Goal: Task Accomplishment & Management: Complete application form

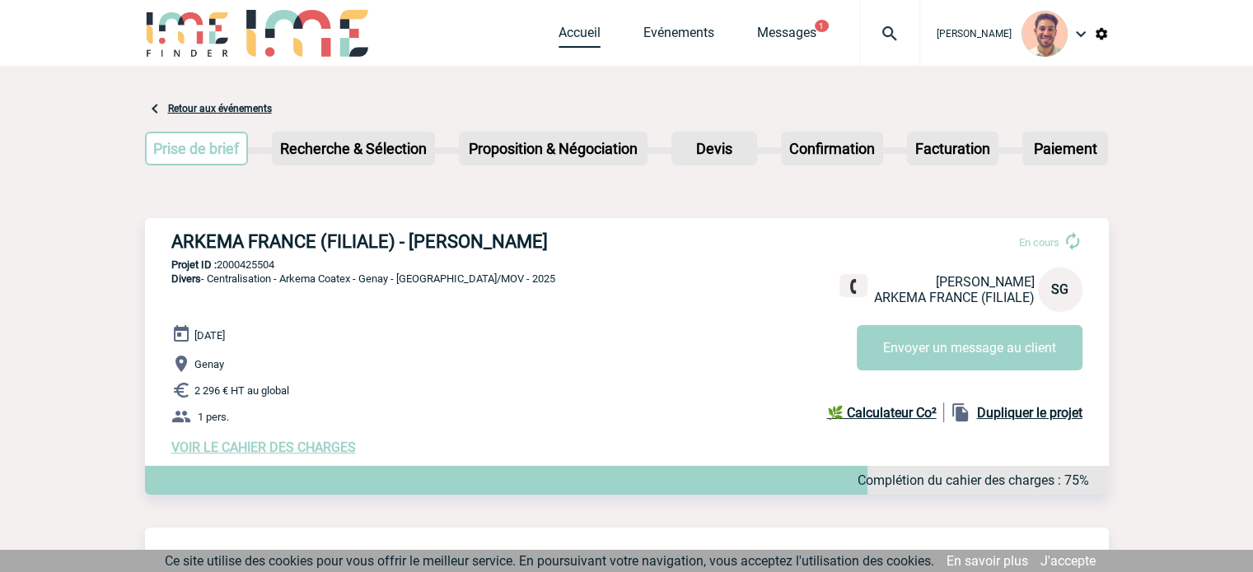
click at [580, 29] on link "Accueil" at bounding box center [579, 36] width 42 height 23
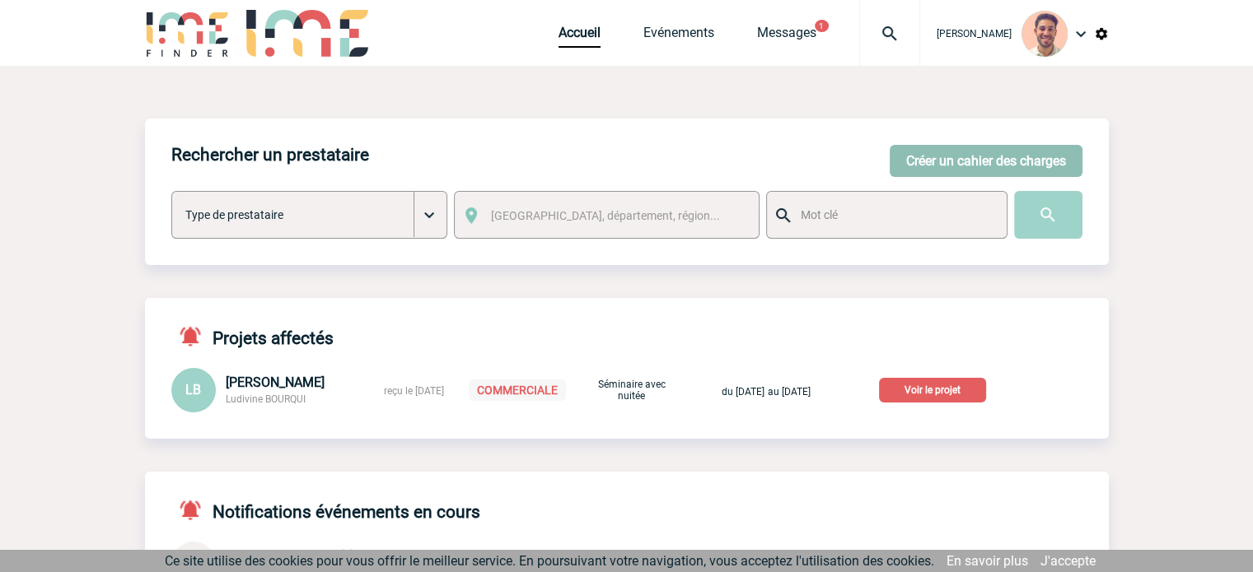
click at [955, 157] on button "Créer un cahier des charges" at bounding box center [985, 161] width 193 height 32
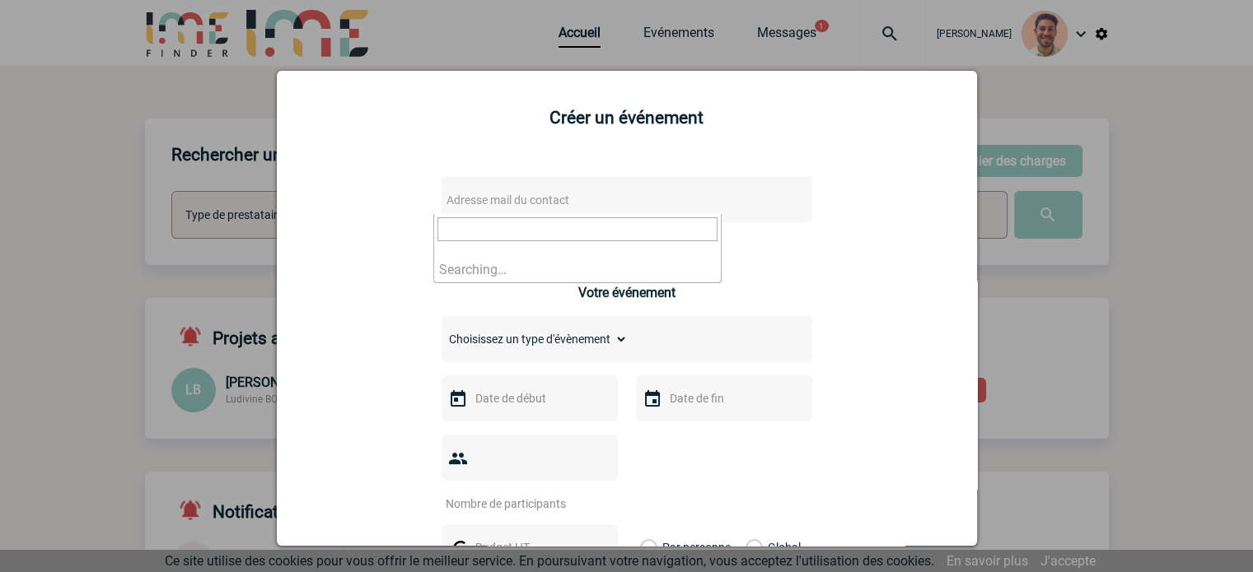
click at [577, 199] on span "Adresse mail du contact" at bounding box center [584, 200] width 288 height 23
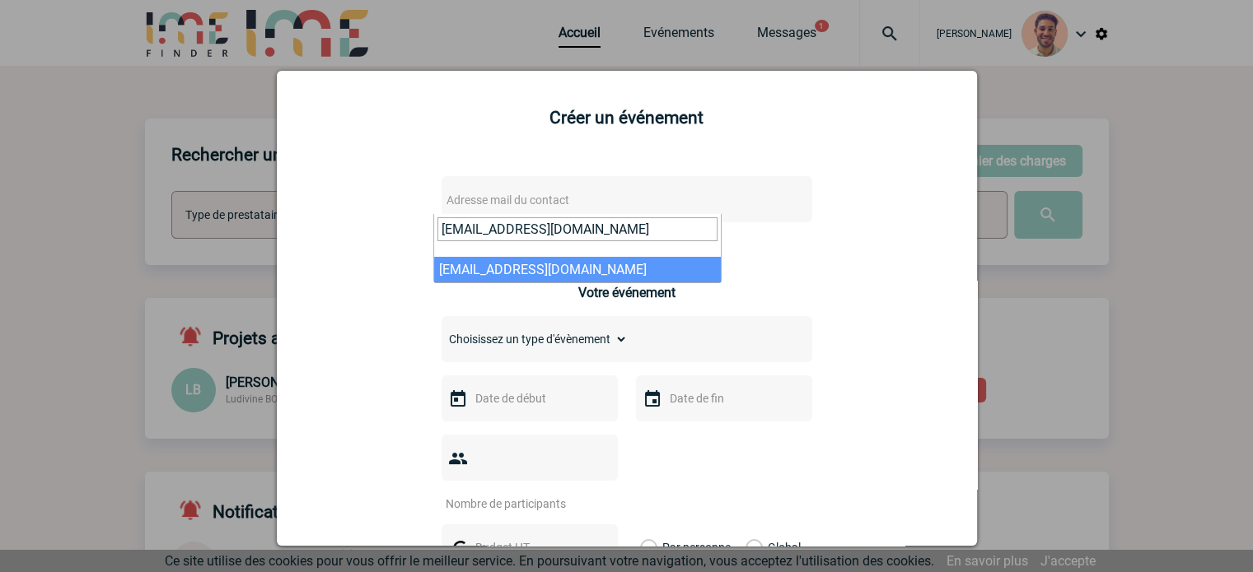
type input "[EMAIL_ADDRESS][DOMAIN_NAME]"
select select "132659"
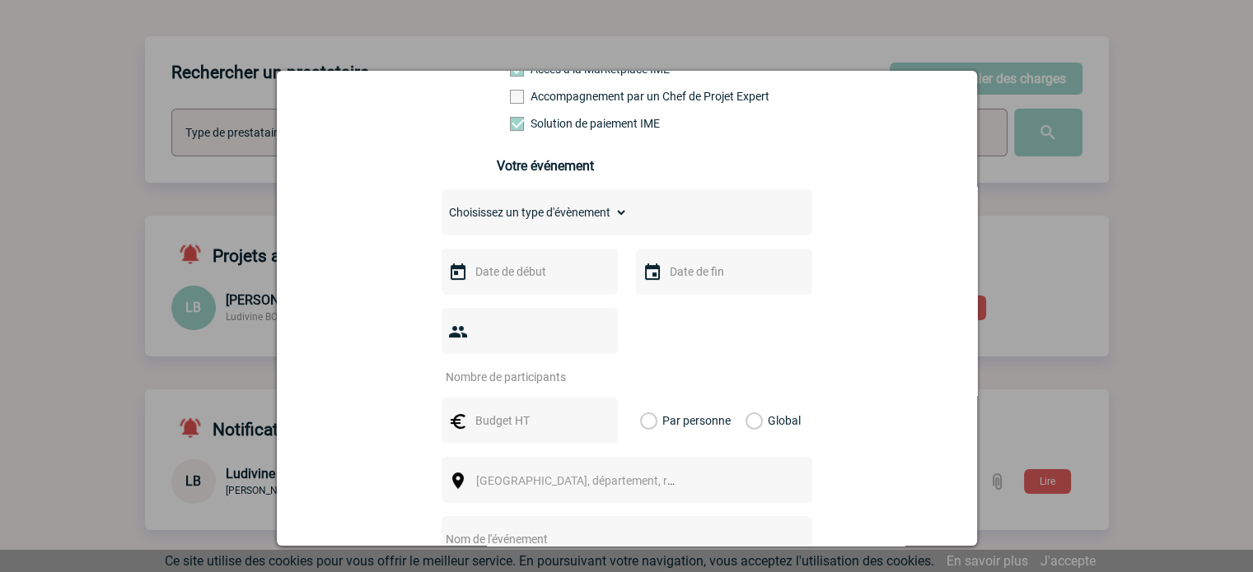
scroll to position [329, 0]
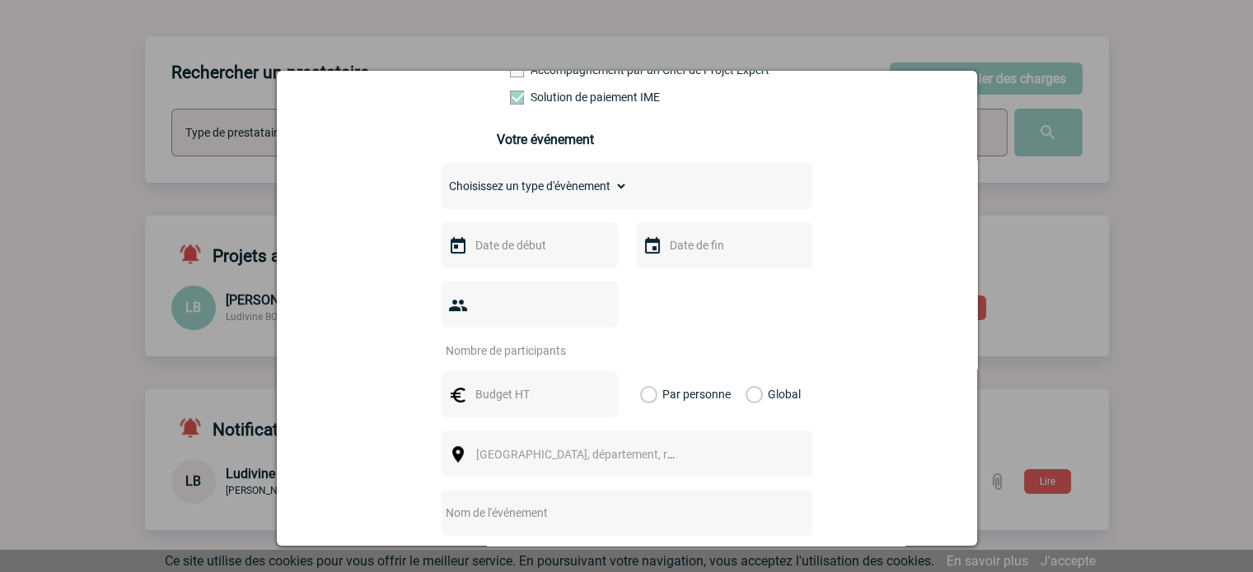
click at [488, 183] on select "Choisissez un type d'évènement Séminaire avec nuitée Séminaire sans nuitée Repa…" at bounding box center [534, 186] width 186 height 23
select select "1"
click at [441, 180] on select "Choisissez un type d'évènement Séminaire avec nuitée Séminaire sans nuitée Repa…" at bounding box center [534, 186] width 186 height 23
click at [562, 340] on input "number" at bounding box center [518, 350] width 155 height 21
type input "16"
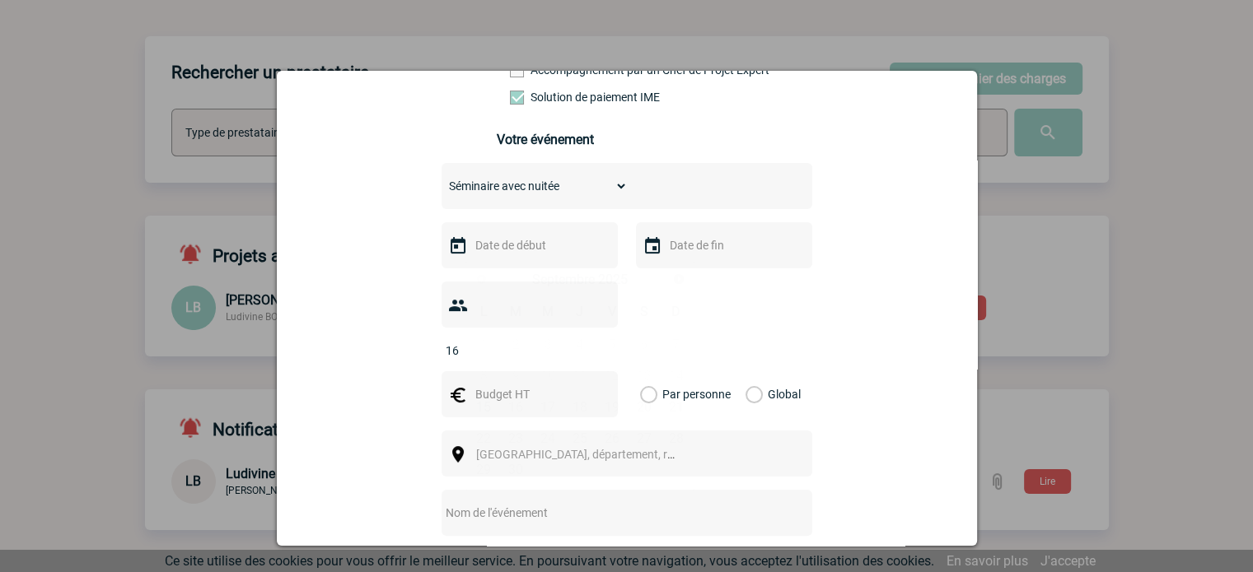
click at [520, 256] on input "text" at bounding box center [528, 245] width 114 height 21
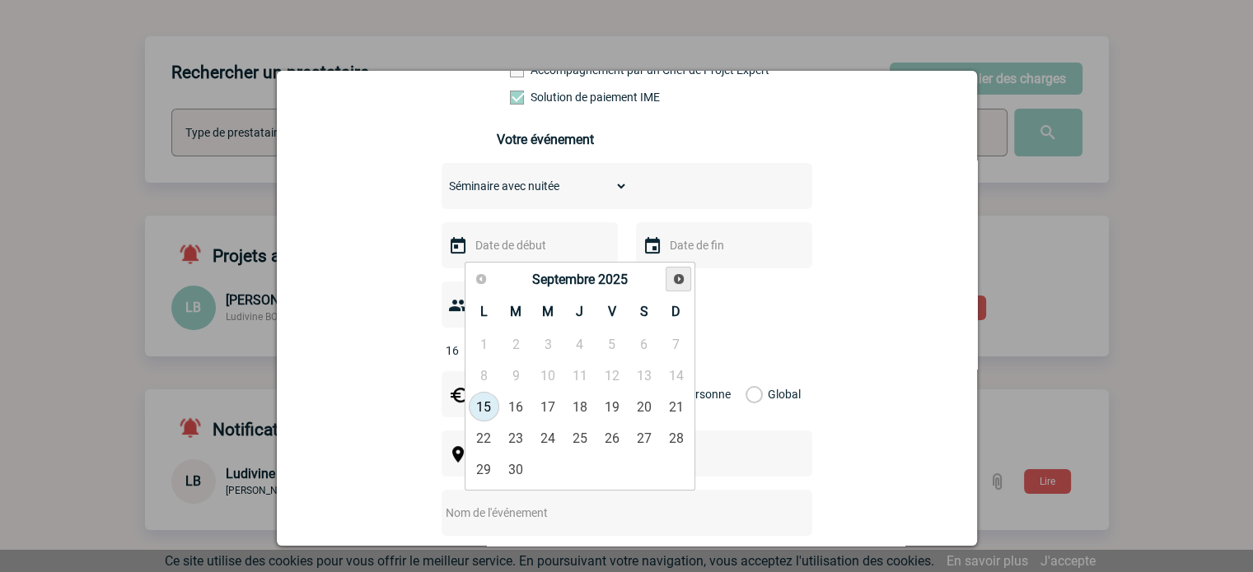
click at [684, 274] on span "Suivant" at bounding box center [678, 279] width 13 height 13
click at [508, 378] on link "7" at bounding box center [516, 376] width 30 height 30
type input "[DATE]"
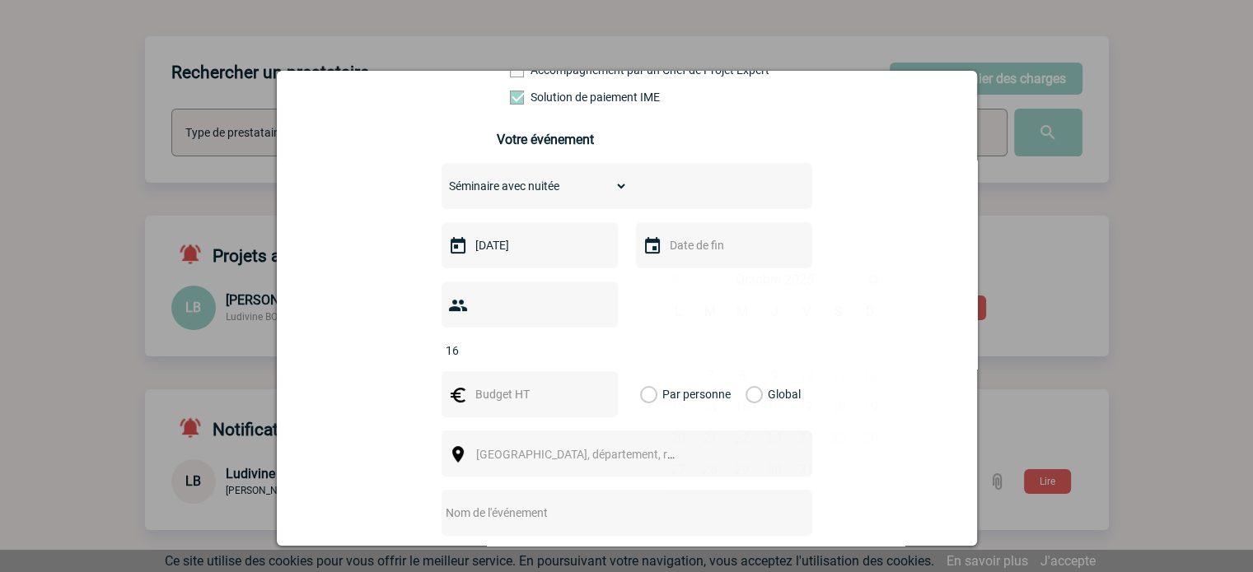
click at [698, 247] on input "text" at bounding box center [722, 245] width 114 height 21
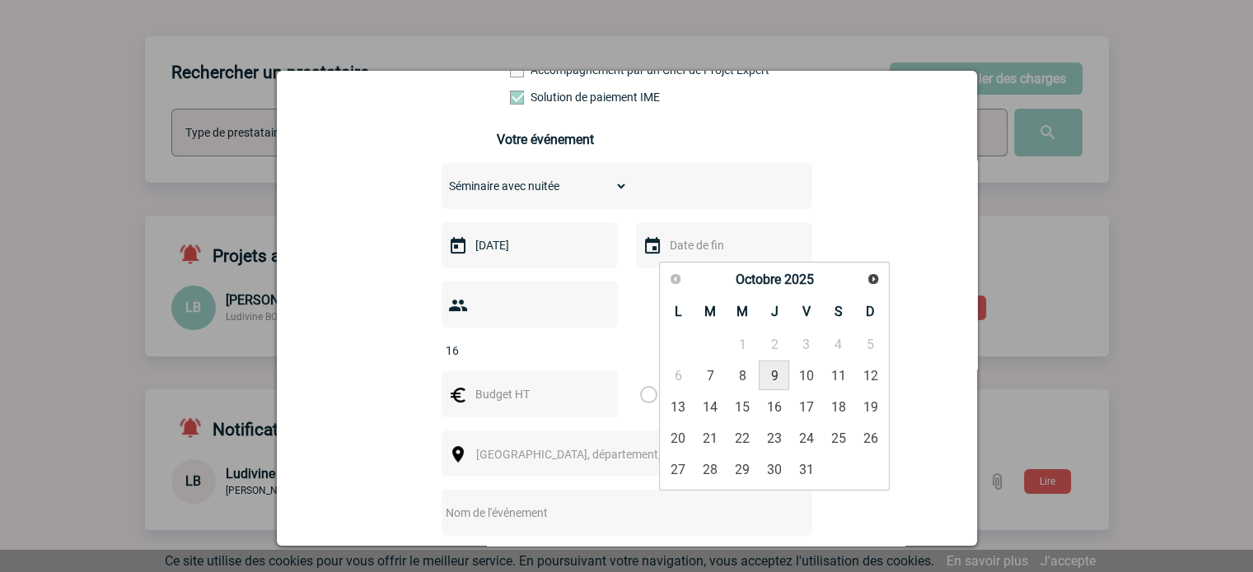
click at [781, 370] on link "9" at bounding box center [774, 376] width 30 height 30
type input "[DATE]"
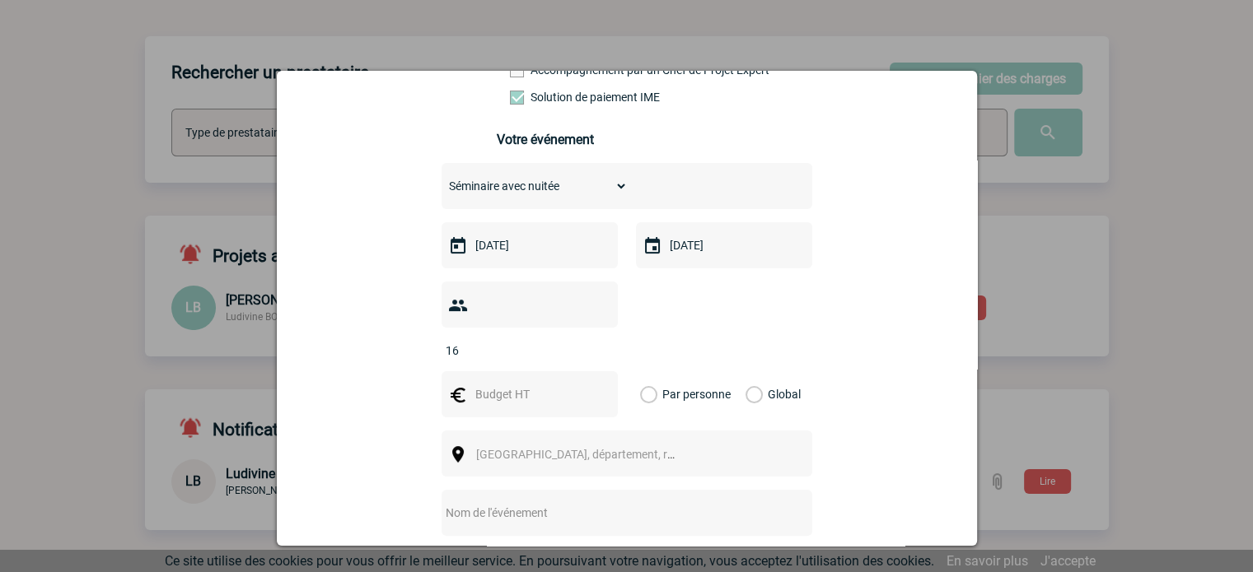
click at [866, 286] on div "[EMAIL_ADDRESS][DOMAIN_NAME] [EMAIL_ADDRESS][DOMAIN_NAME] Vous cherchez à assig…" at bounding box center [626, 344] width 659 height 1026
click at [748, 373] on label "Global" at bounding box center [750, 394] width 11 height 46
click at [0, 0] on input "Global" at bounding box center [0, 0] width 0 height 0
click at [503, 384] on input "text" at bounding box center [528, 394] width 114 height 21
type input "15000"
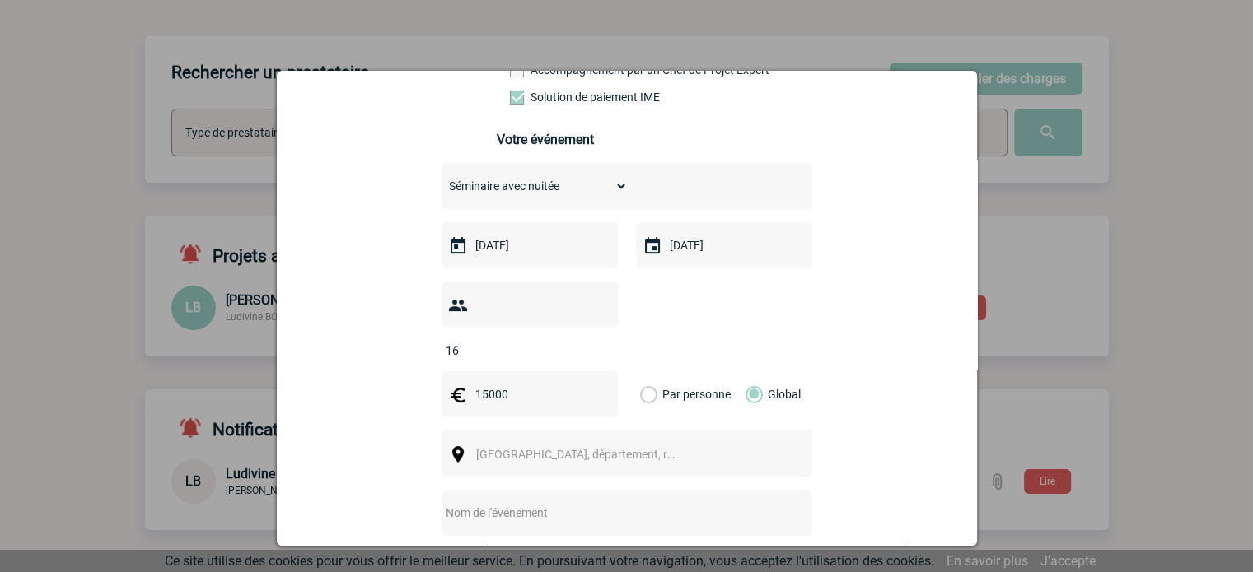
click at [624, 443] on span "[GEOGRAPHIC_DATA], département, région..." at bounding box center [582, 454] width 226 height 23
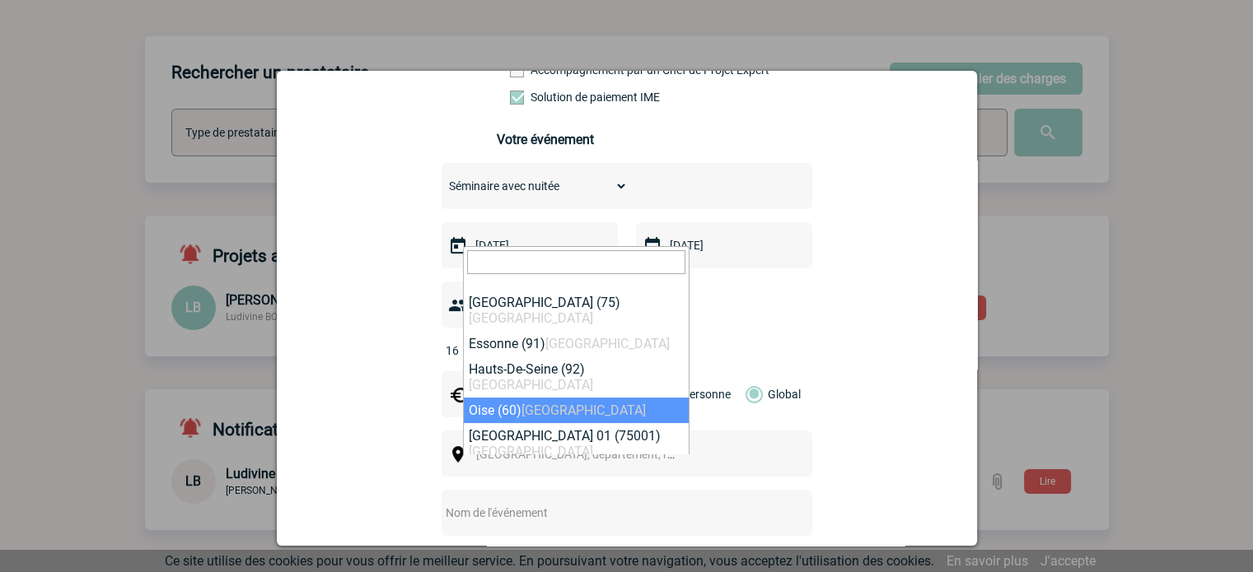
click at [874, 366] on div "[EMAIL_ADDRESS][DOMAIN_NAME] [EMAIL_ADDRESS][DOMAIN_NAME] Vous cherchez à assig…" at bounding box center [626, 344] width 659 height 1026
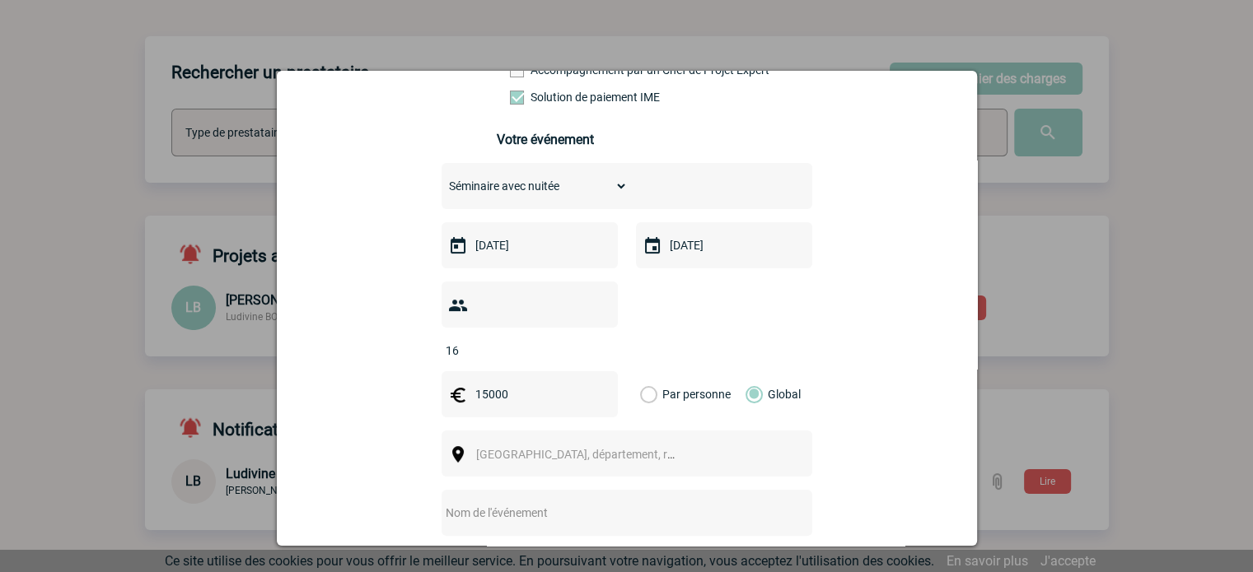
click at [631, 502] on input "text" at bounding box center [604, 512] width 327 height 21
paste input "Event legal - [DATE]"
type input "Event legal - [DATE]"
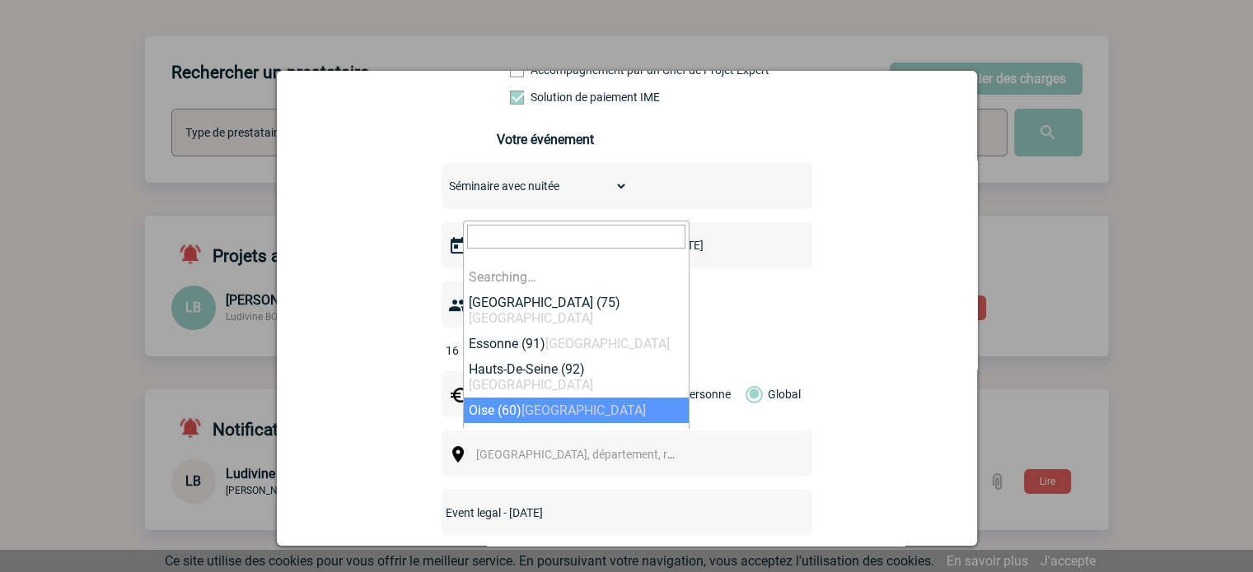
click at [511, 448] on span "[GEOGRAPHIC_DATA], département, région..." at bounding box center [590, 454] width 229 height 13
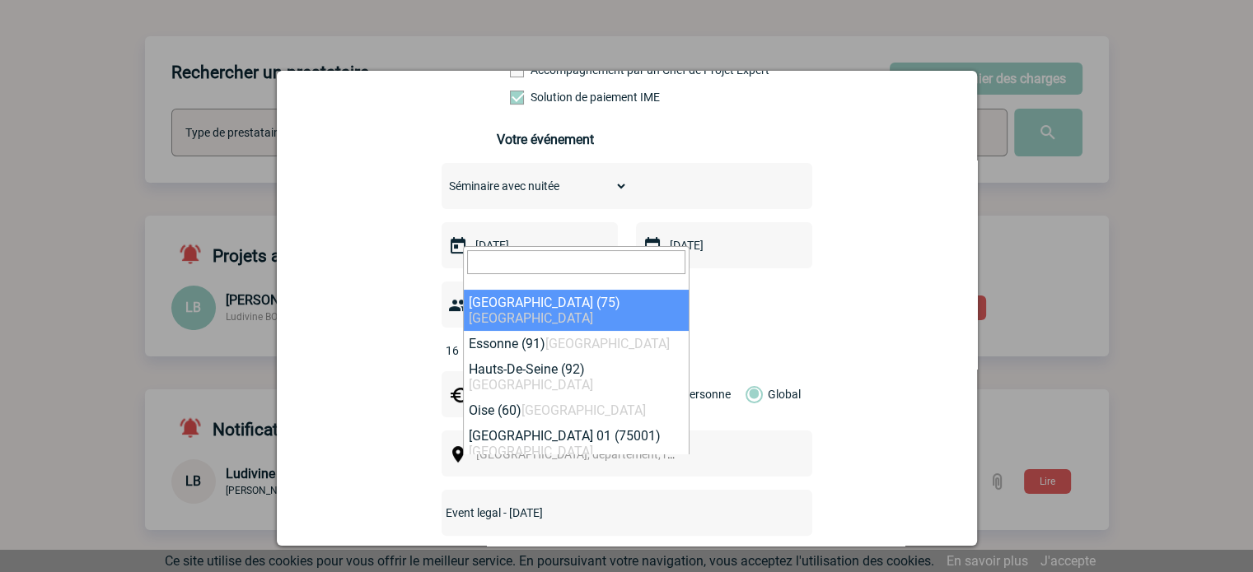
drag, startPoint x: 532, startPoint y: 294, endPoint x: 669, endPoint y: 306, distance: 137.3
select select "3"
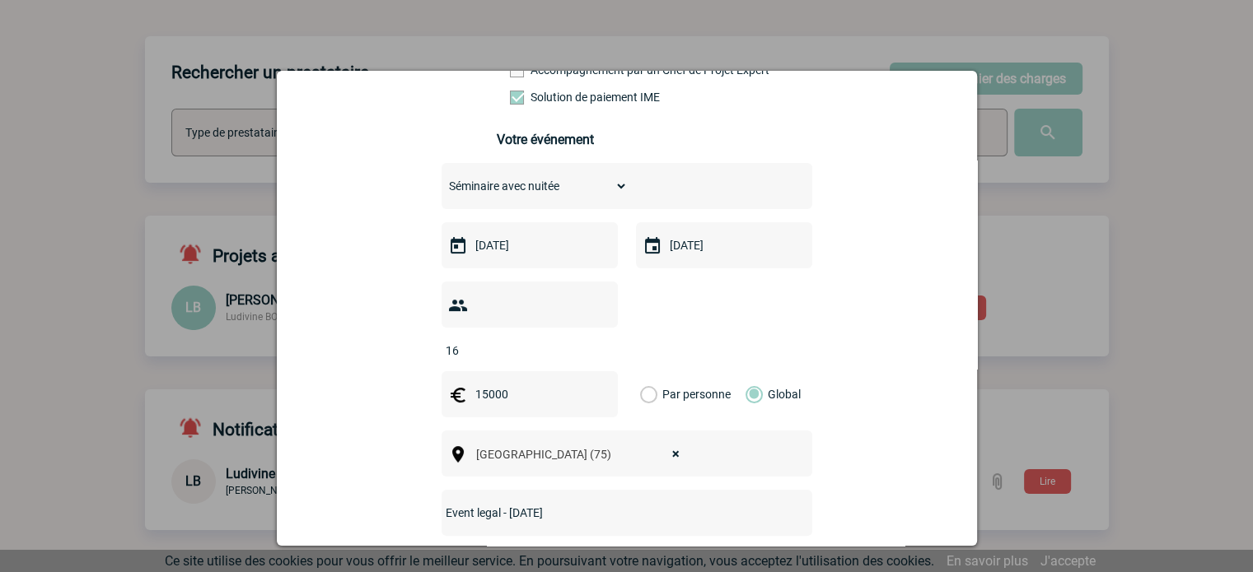
scroll to position [641, 0]
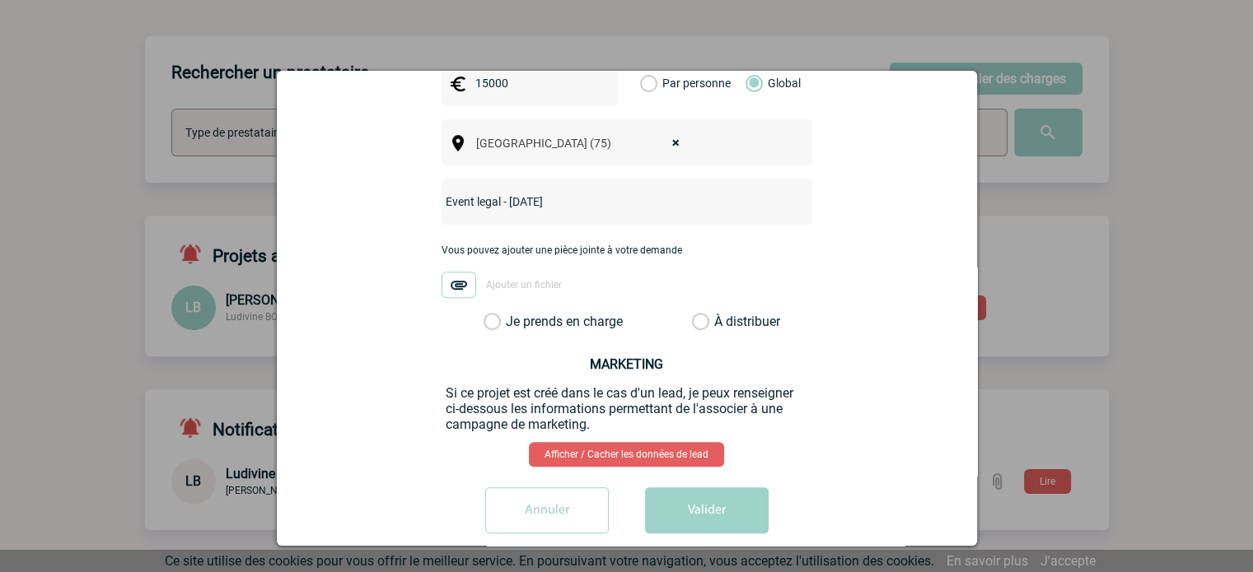
click at [495, 314] on label "Je prends en charge" at bounding box center [497, 322] width 28 height 16
click at [0, 0] on input "Je prends en charge" at bounding box center [0, 0] width 0 height 0
click at [726, 488] on button "Valider" at bounding box center [707, 511] width 124 height 46
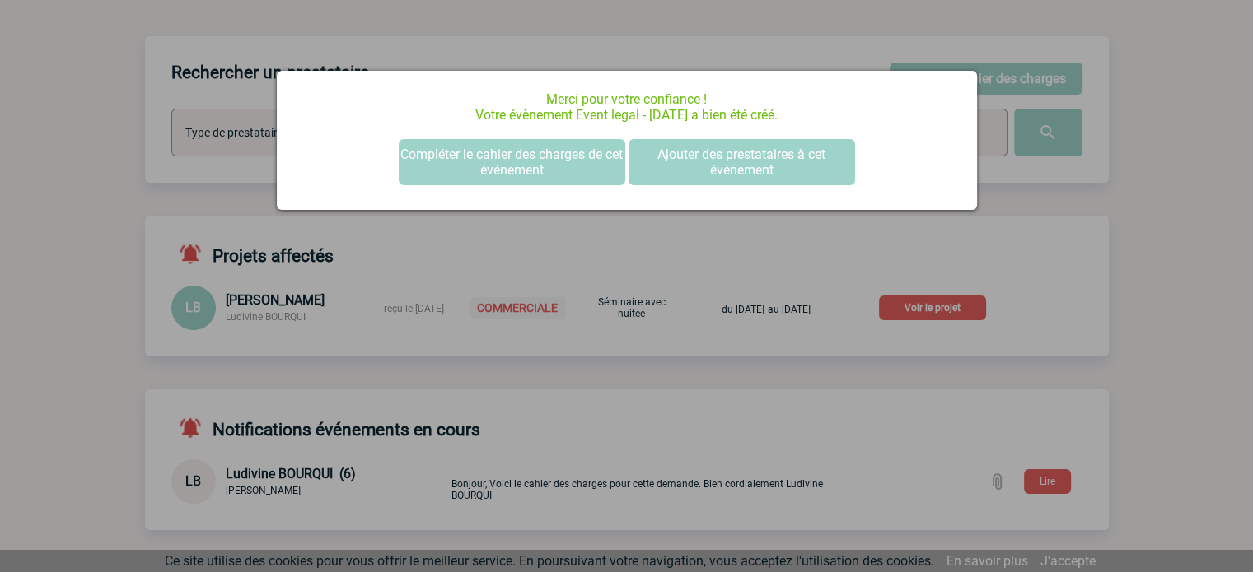
scroll to position [0, 0]
click at [1184, 260] on div at bounding box center [626, 286] width 1253 height 572
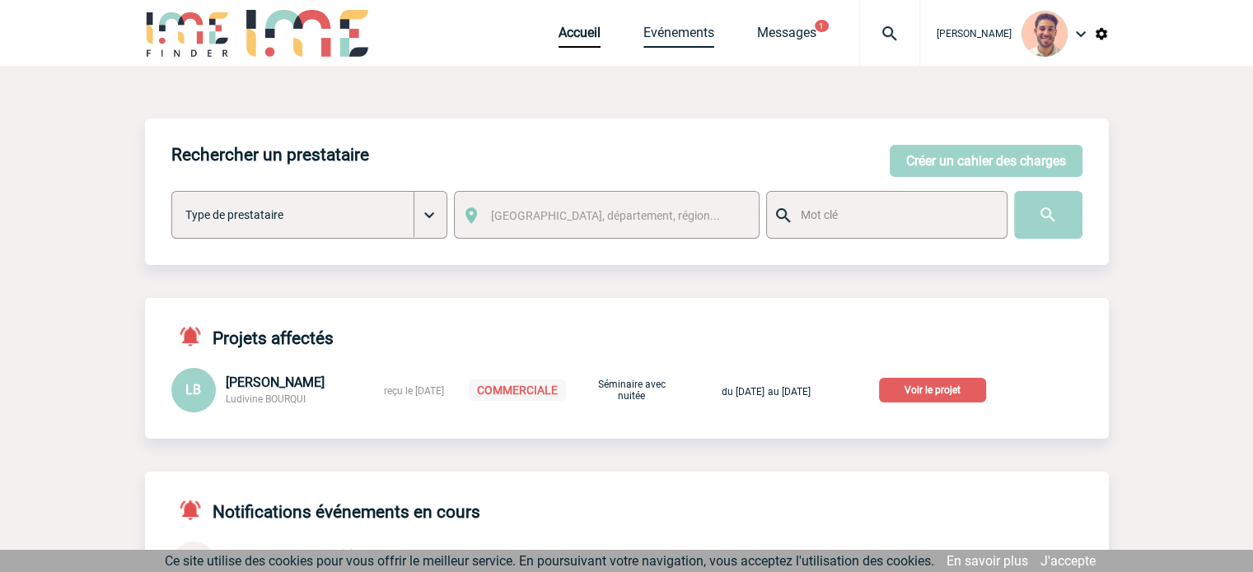
click at [673, 29] on link "Evénements" at bounding box center [678, 36] width 71 height 23
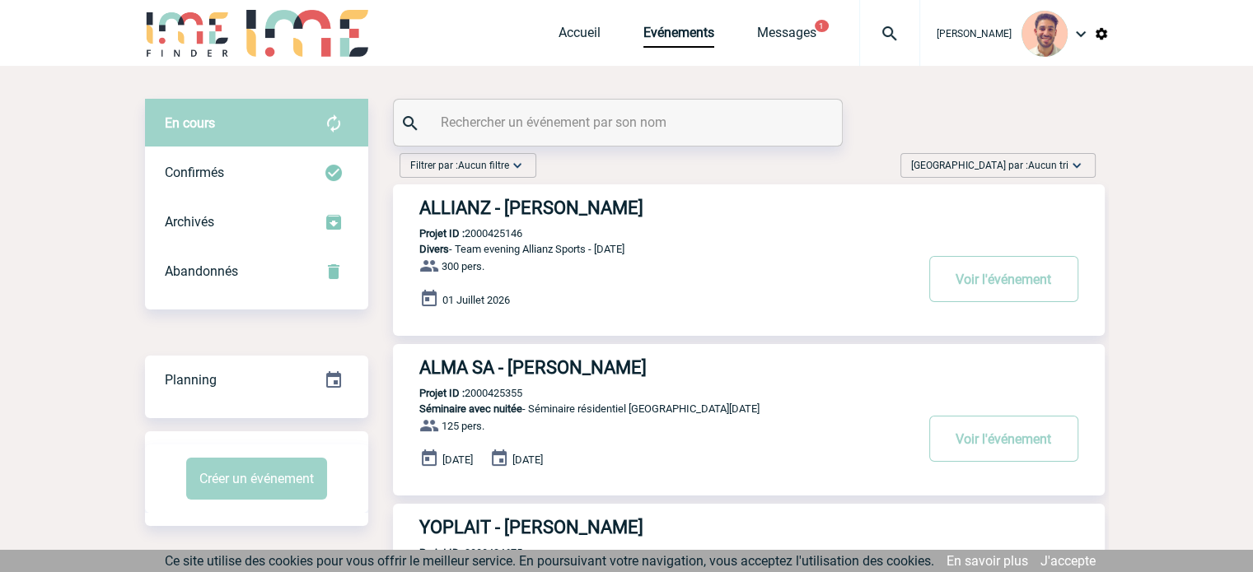
click at [627, 109] on div at bounding box center [618, 123] width 448 height 46
click at [613, 120] on input "text" at bounding box center [619, 122] width 366 height 24
paste input "2000425505"
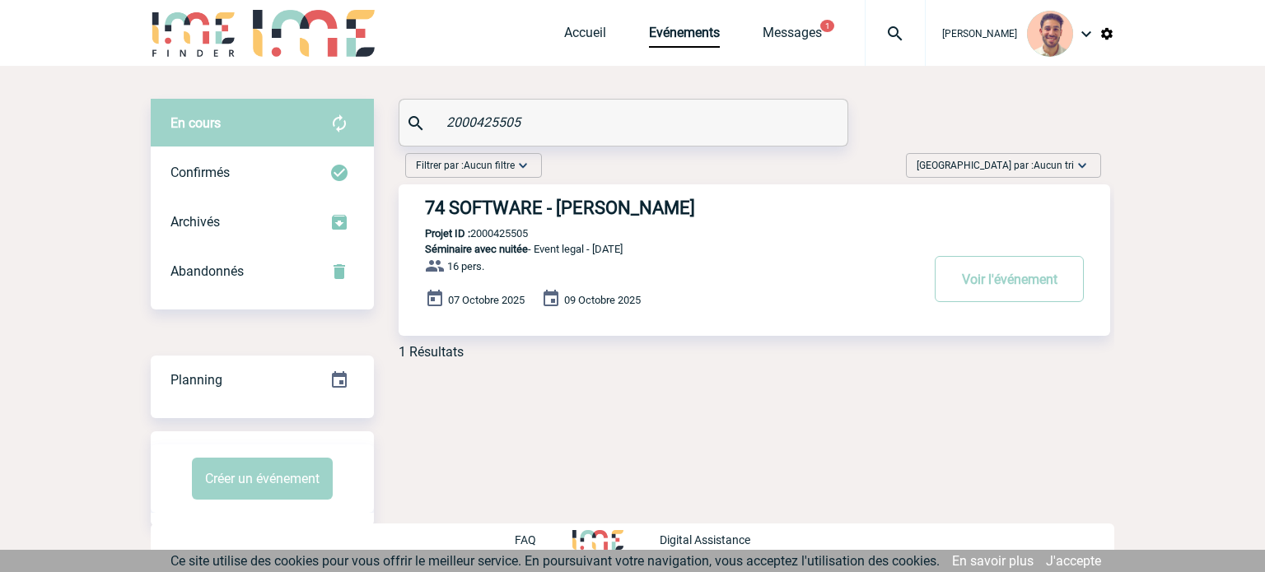
type input "2000425505"
click at [580, 203] on h3 "74 SOFTWARE - [PERSON_NAME]" at bounding box center [672, 208] width 494 height 21
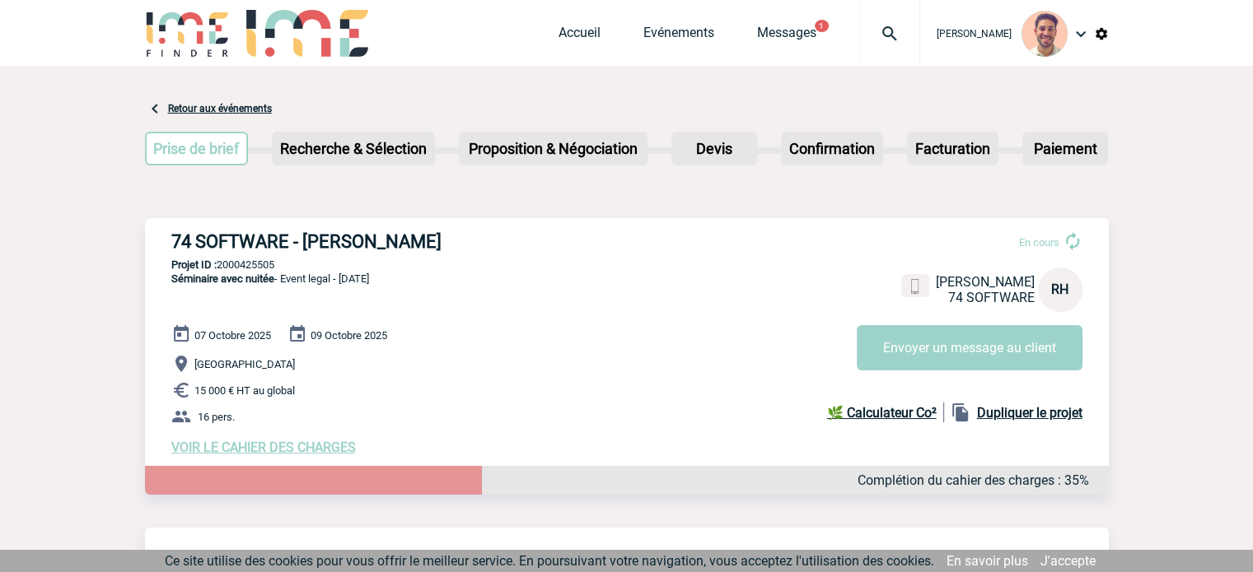
drag, startPoint x: 464, startPoint y: 240, endPoint x: 165, endPoint y: 243, distance: 299.8
click at [163, 243] on div "74 SOFTWARE - Robin HANNEQUIN En cours Robin HANNEQUIN 74 SOFTWARE RH Envoyer u…" at bounding box center [627, 343] width 964 height 250
copy h3 "74 SOFTWARE - Robin HANNEQUIN"
click at [222, 319] on p "Séminaire avec nuitée - Event legal - Octobre 25" at bounding box center [257, 298] width 224 height 53
drag, startPoint x: 286, startPoint y: 264, endPoint x: 219, endPoint y: 267, distance: 66.8
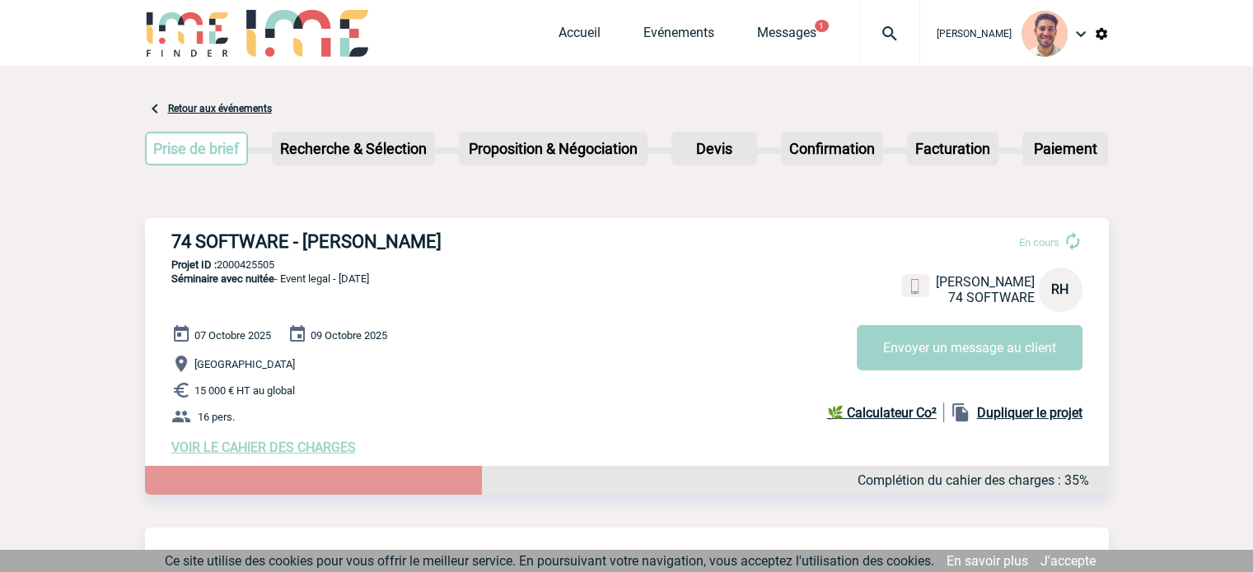
click at [219, 267] on p "Projet ID : 2000425505" at bounding box center [627, 265] width 964 height 12
copy p "2000425505"
drag, startPoint x: 338, startPoint y: 282, endPoint x: 284, endPoint y: 282, distance: 53.5
click at [284, 282] on span "Séminaire avec nuitée - Event legal - Octobre 25" at bounding box center [270, 279] width 198 height 12
copy span "Event legal"
